Goal: Find contact information: Find contact information

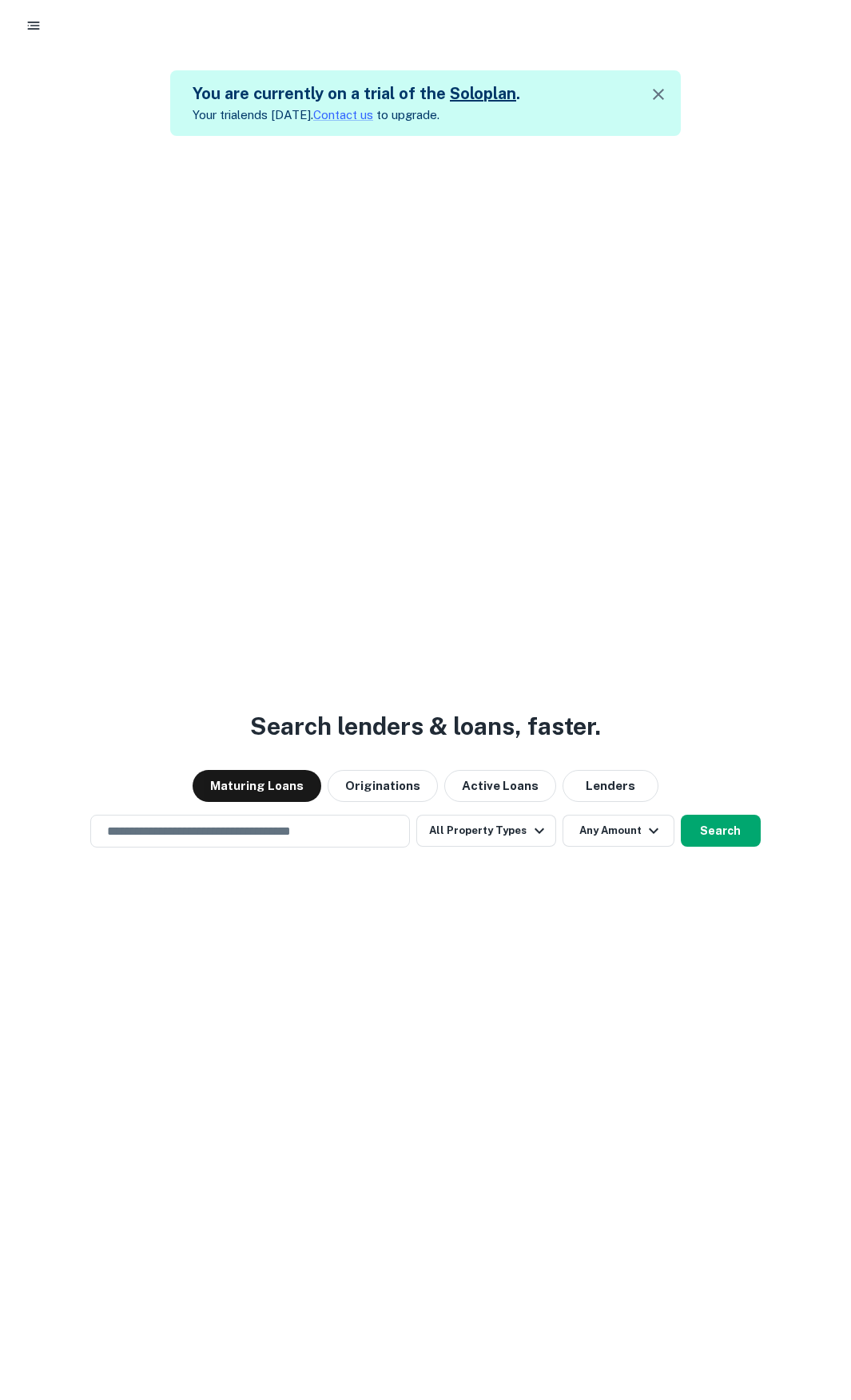
drag, startPoint x: 172, startPoint y: 401, endPoint x: 193, endPoint y: 410, distance: 22.8
click at [172, 401] on div "Search lenders & loans, faster. Maturing Loans Originations Active Loans Lender…" at bounding box center [425, 835] width 851 height 1400
click at [668, 97] on icon "button" at bounding box center [658, 94] width 19 height 19
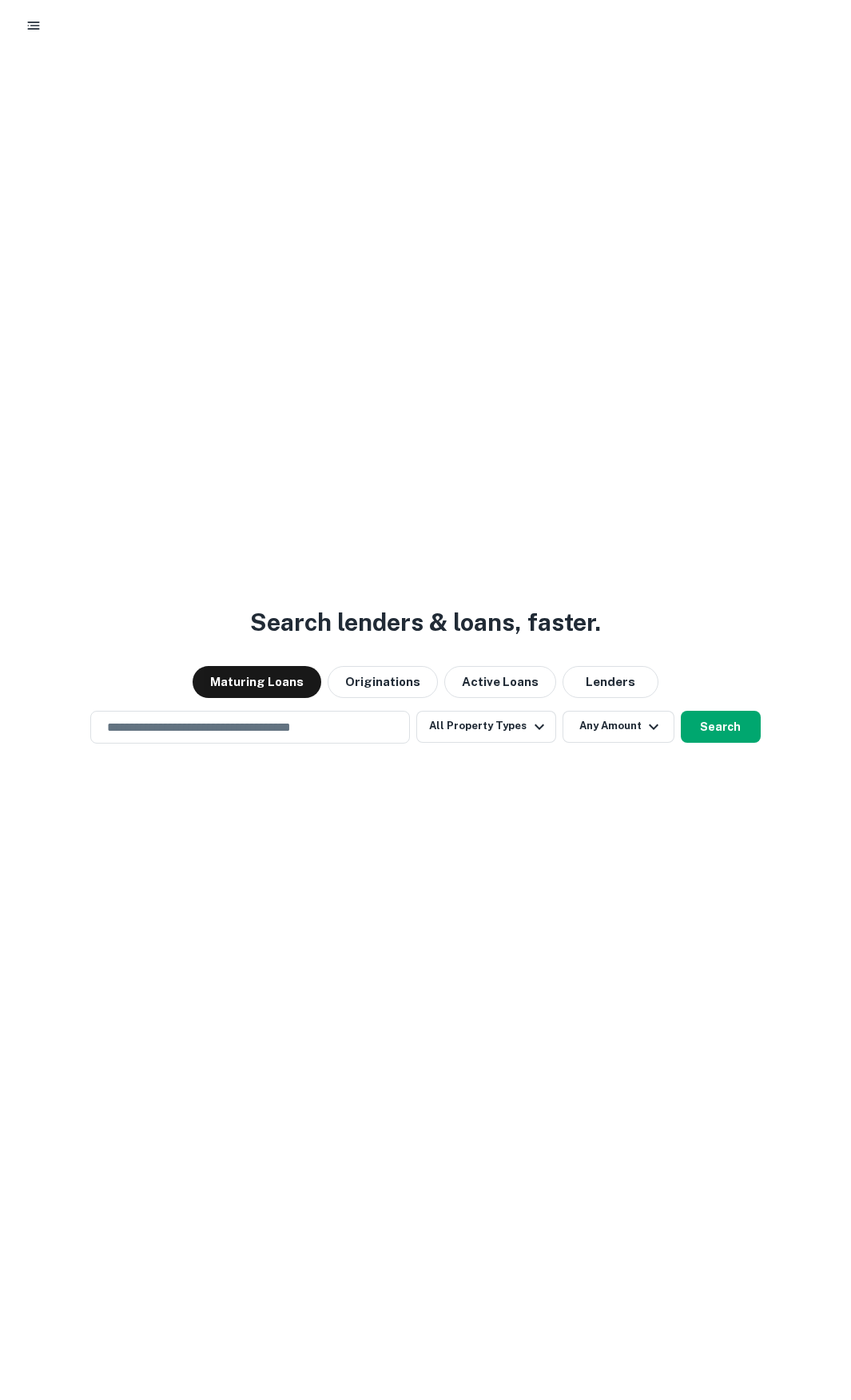
scroll to position [58, 0]
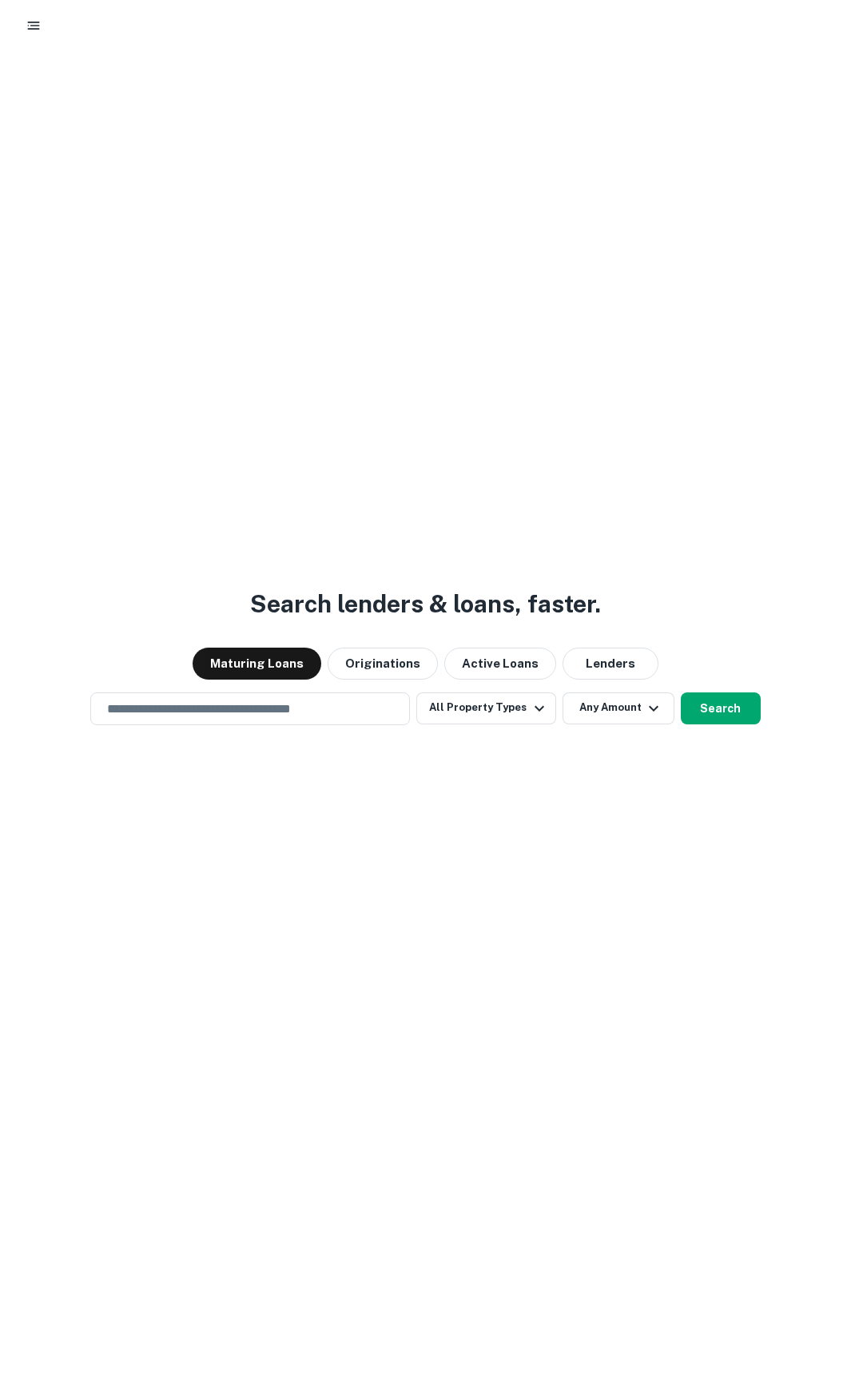
click at [442, 888] on div "Search lenders & loans, faster. Maturing Loans Originations Active Loans Lender…" at bounding box center [425, 712] width 851 height 1400
click at [200, 703] on input "text" at bounding box center [250, 708] width 305 height 18
click at [516, 920] on div "Search lenders & loans, faster. Maturing Loans Originations Active Loans Lender…" at bounding box center [425, 712] width 851 height 1400
click at [542, 790] on div "Search lenders & loans, faster. Maturing Loans Originations Active Loans Lender…" at bounding box center [425, 712] width 851 height 1400
click at [348, 703] on input "text" at bounding box center [250, 708] width 305 height 18
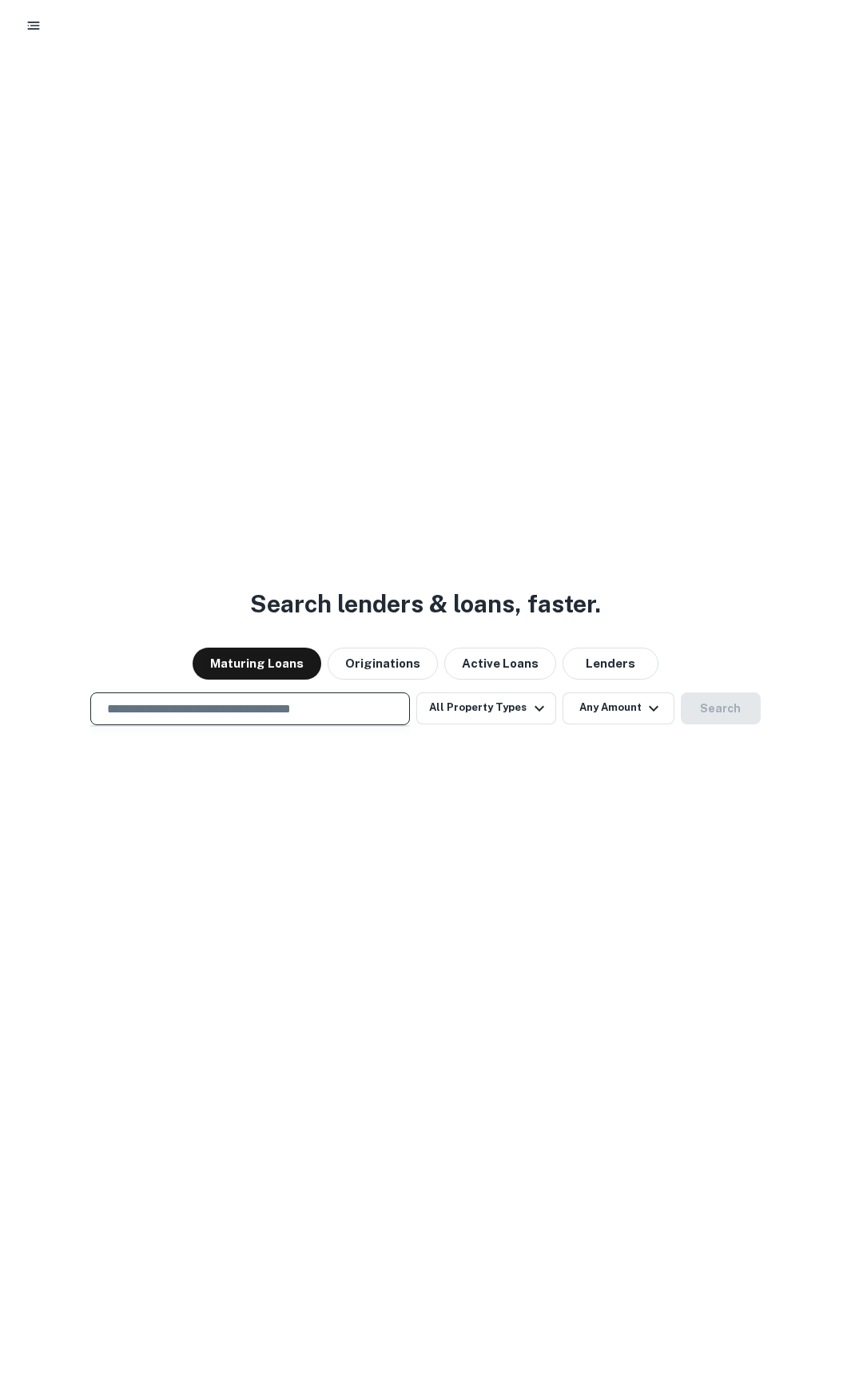
click at [486, 781] on div "Search lenders & loans, faster. Maturing Loans Originations Active Loans Lender…" at bounding box center [425, 712] width 851 height 1400
click at [342, 715] on input "text" at bounding box center [250, 708] width 305 height 18
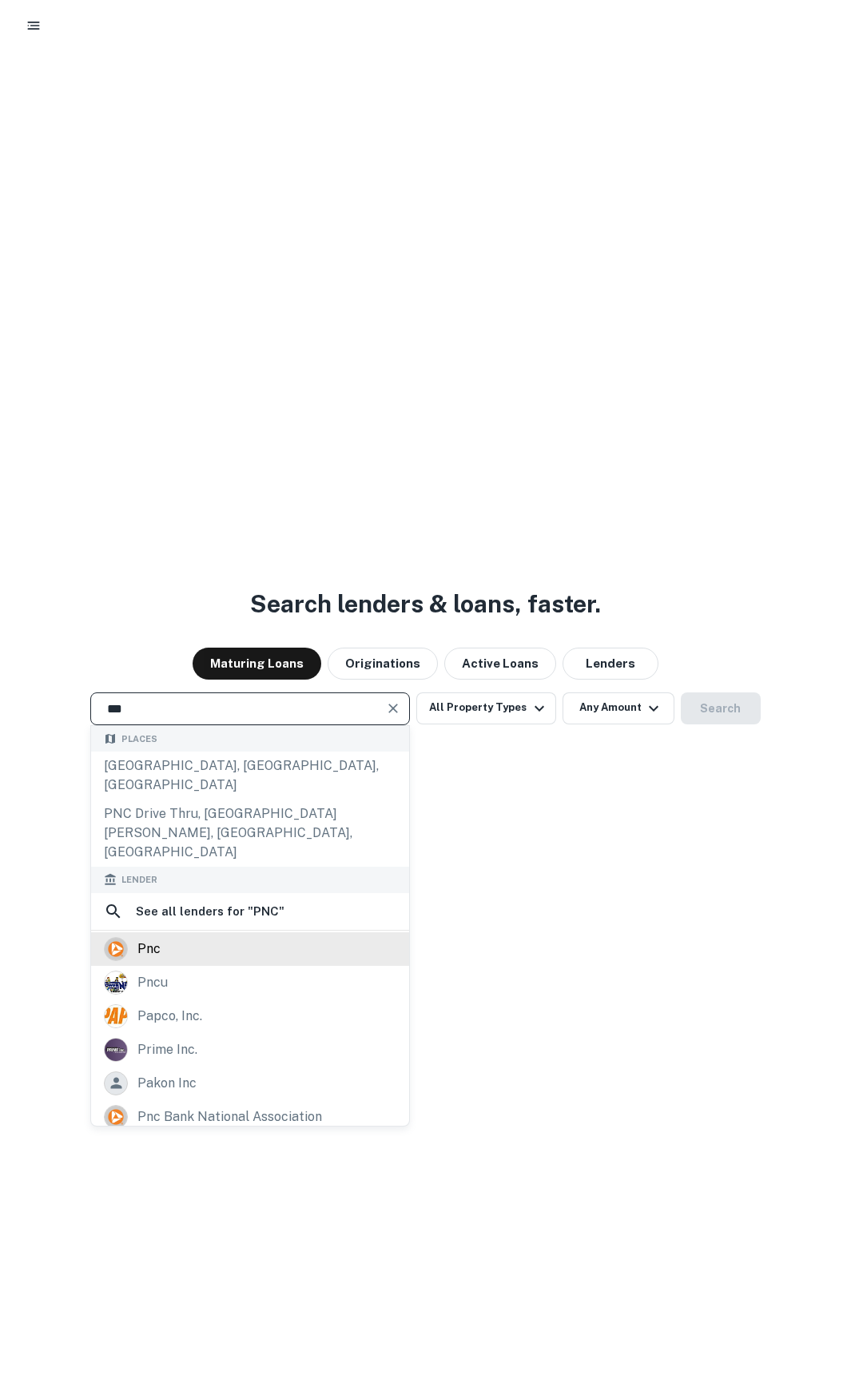
type input "***"
drag, startPoint x: 221, startPoint y: 900, endPoint x: 247, endPoint y: 882, distance: 31.6
click at [221, 937] on div "pnc" at bounding box center [250, 948] width 292 height 24
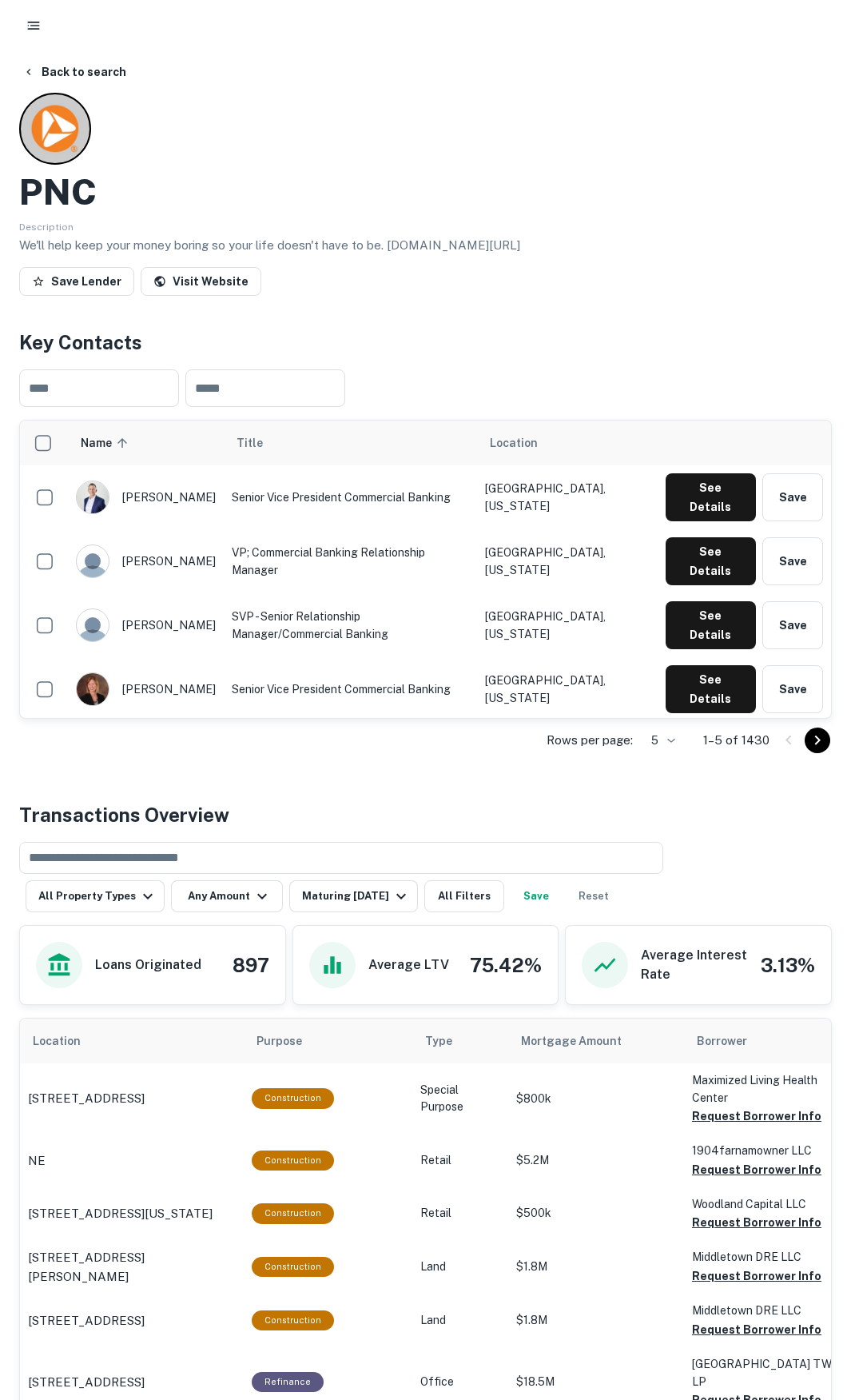
click at [718, 173] on div "PNC" at bounding box center [425, 192] width 813 height 43
click at [718, 830] on div "​ All Property Types Any Amount Maturing [DATE] All Filters Save Reset" at bounding box center [425, 871] width 813 height 84
click at [713, 492] on button "See Details" at bounding box center [711, 497] width 90 height 48
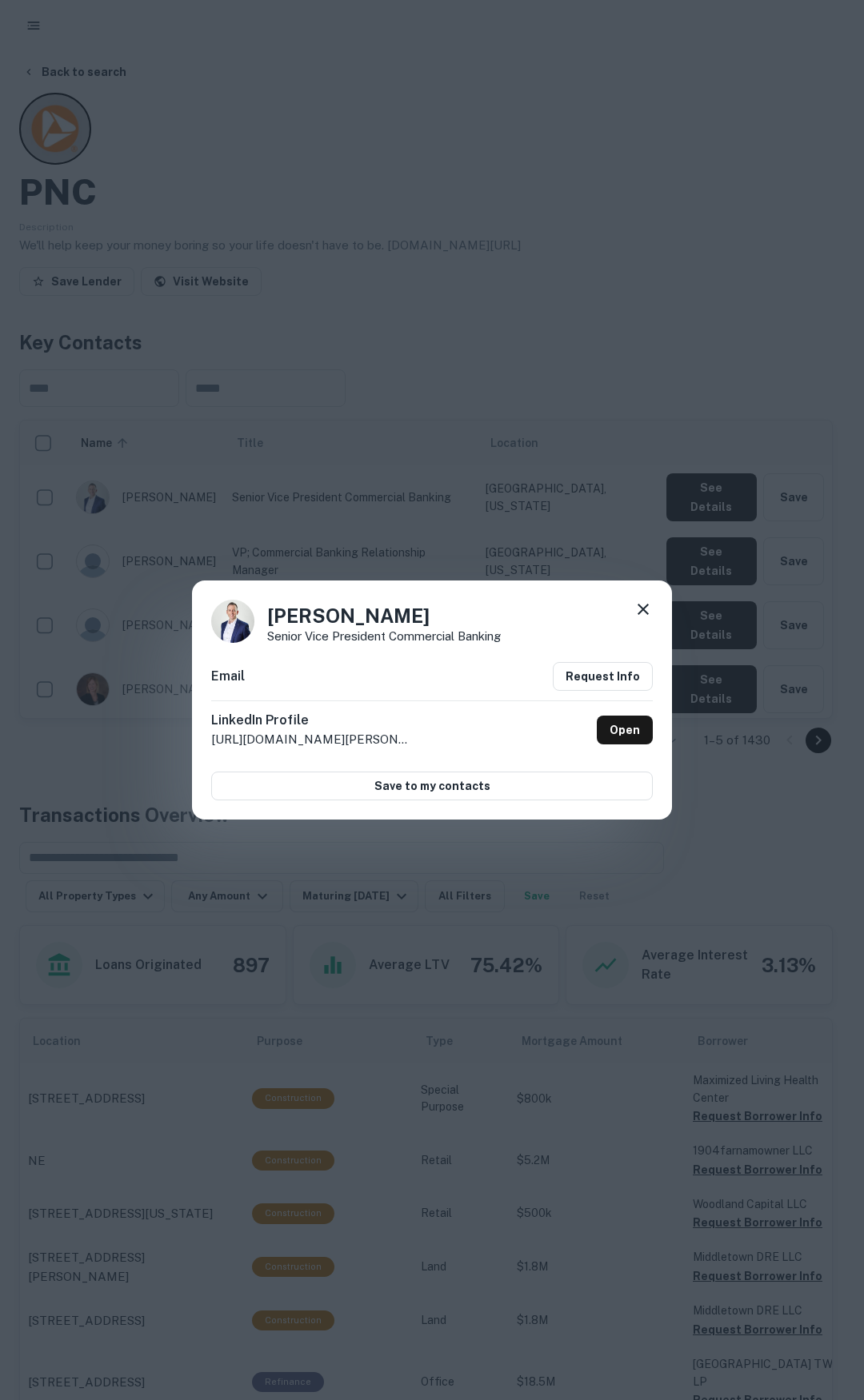
click at [639, 622] on div at bounding box center [643, 612] width 19 height 25
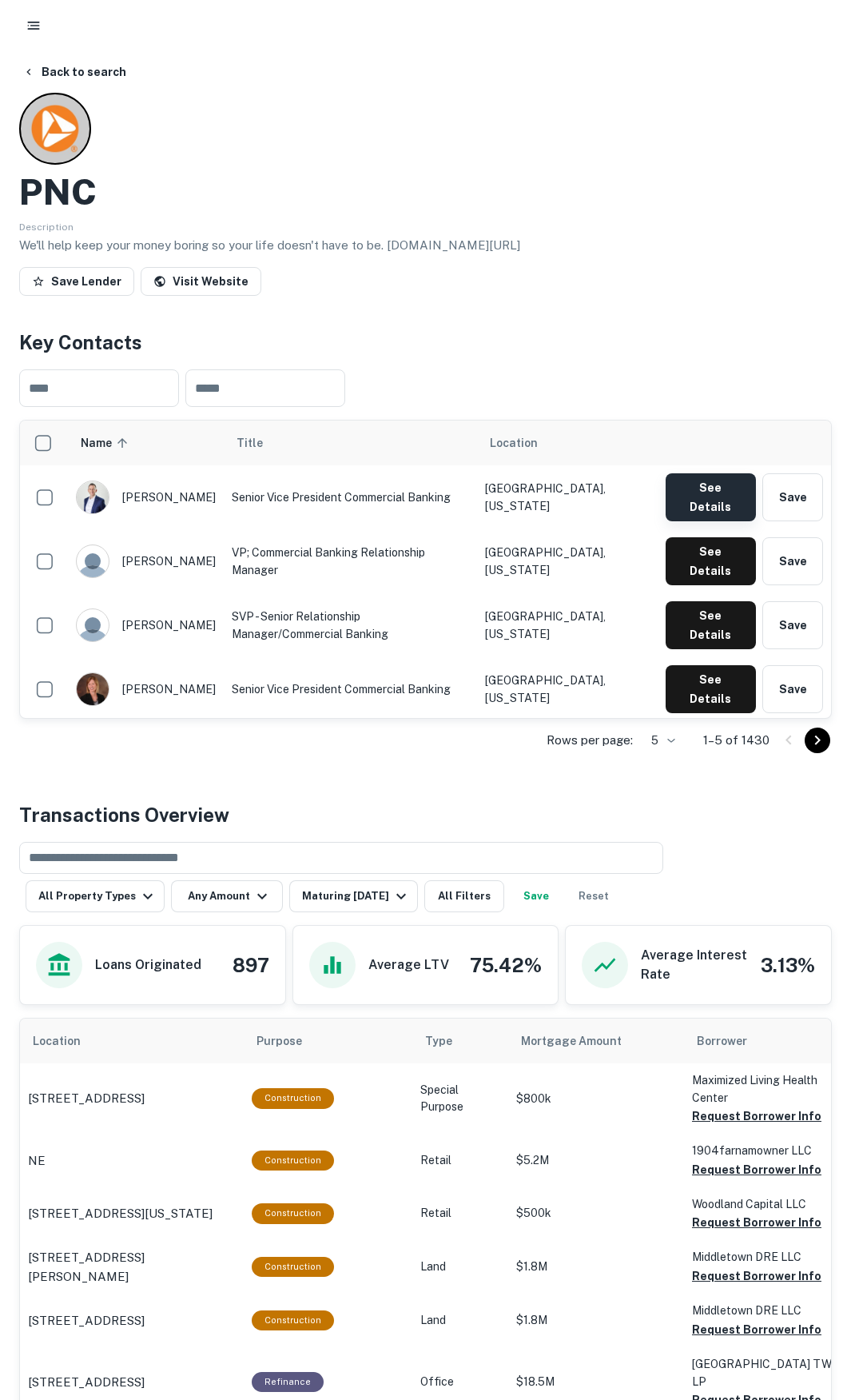
click at [719, 490] on button "See Details" at bounding box center [711, 497] width 90 height 48
